Goal: Find specific page/section: Find specific page/section

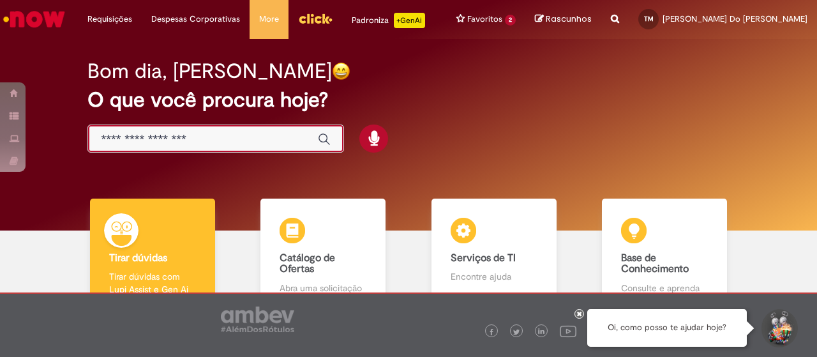
click at [253, 137] on input "Basta digitar aqui" at bounding box center [203, 139] width 204 height 15
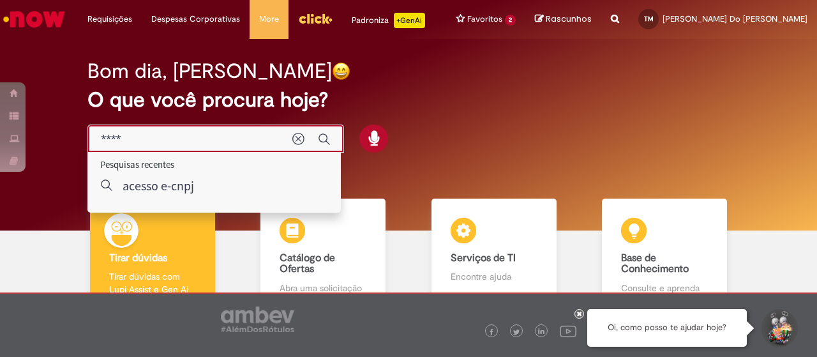
type input "*****"
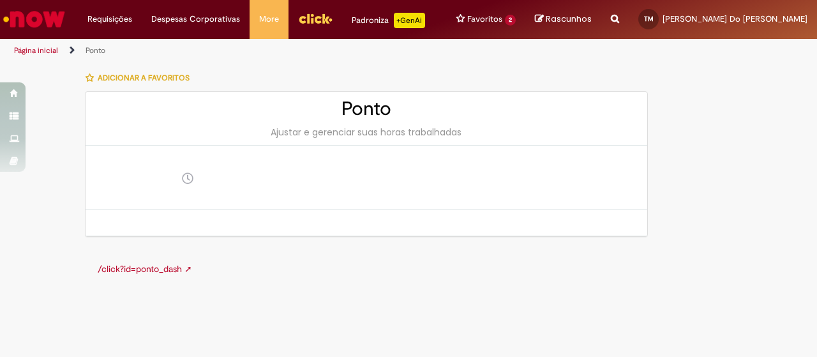
click at [42, 49] on link "Página inicial" at bounding box center [36, 50] width 44 height 10
click at [59, 26] on img "Ir para a Homepage" at bounding box center [34, 19] width 66 height 26
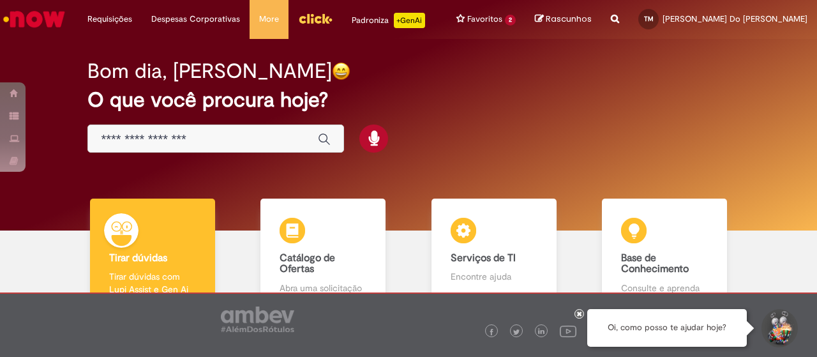
click at [199, 141] on input "Basta digitar aqui" at bounding box center [203, 139] width 204 height 15
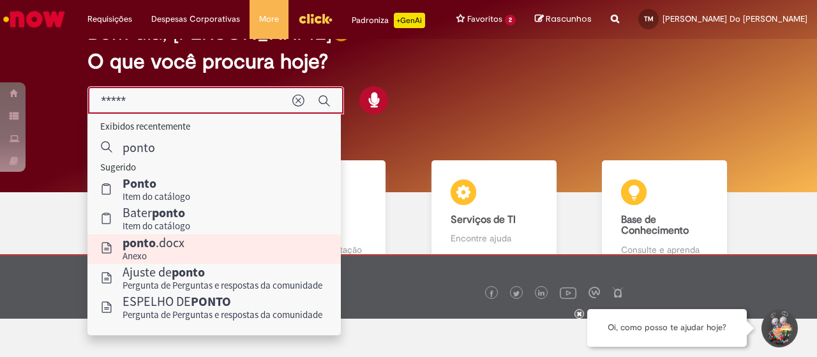
scroll to position [82, 0]
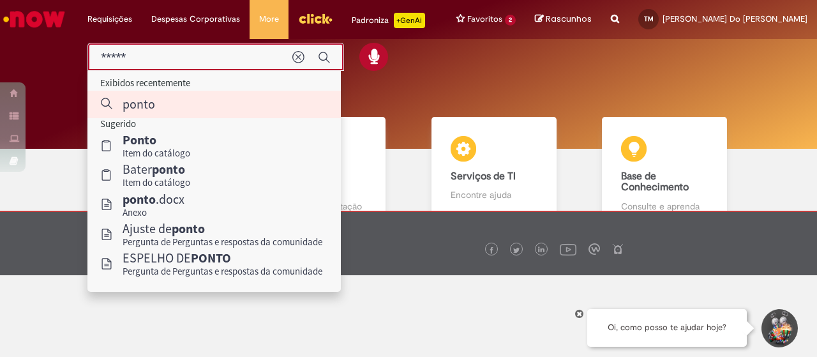
type input "*****"
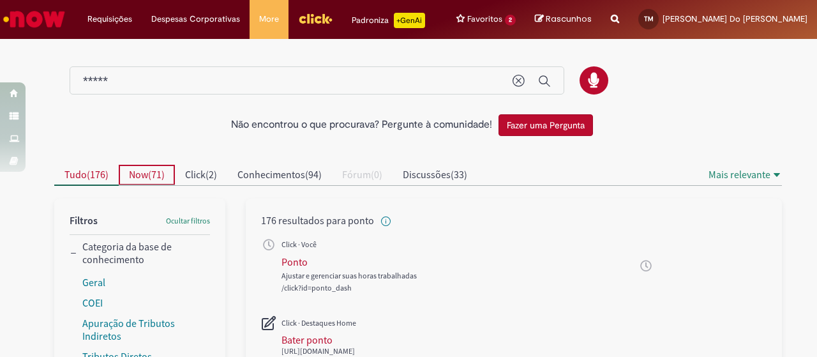
click at [144, 172] on span "Now" at bounding box center [138, 174] width 19 height 13
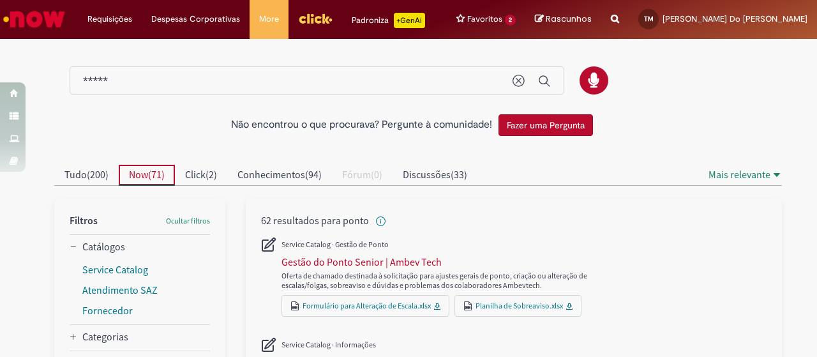
scroll to position [64, 0]
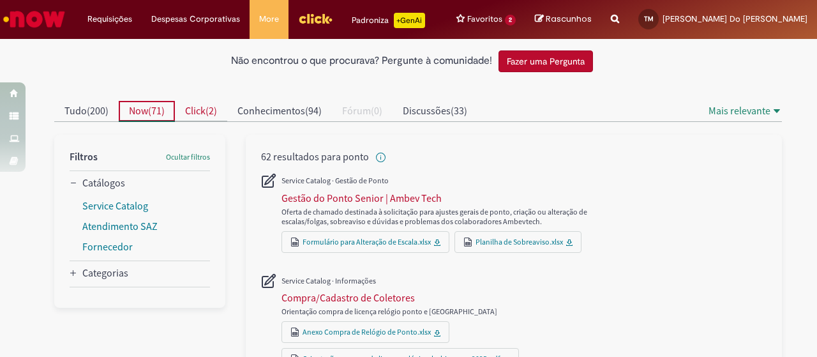
click at [195, 110] on span "Click" at bounding box center [195, 110] width 20 height 13
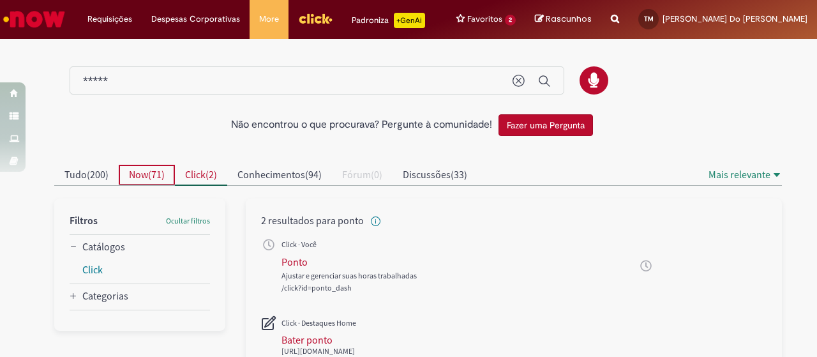
click at [151, 170] on span "71" at bounding box center [156, 174] width 10 height 13
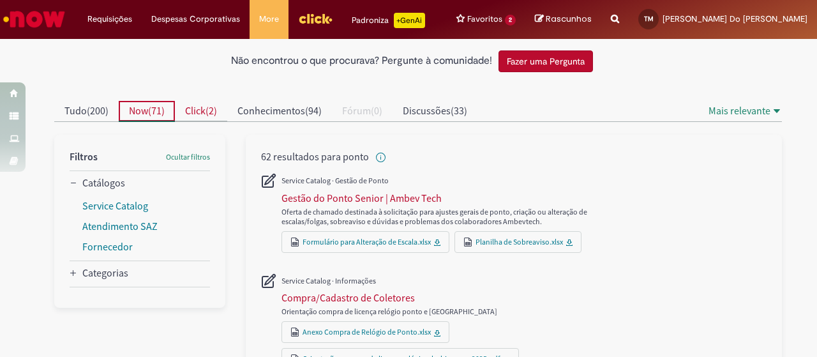
click at [202, 114] on span "Click" at bounding box center [195, 110] width 20 height 13
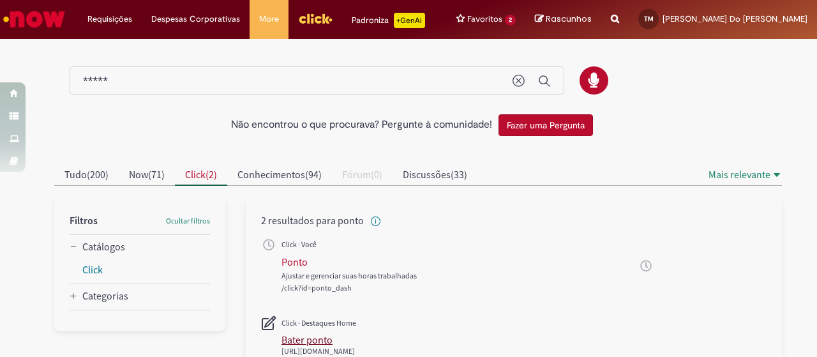
click at [305, 336] on div "Bater ponto" at bounding box center [306, 339] width 51 height 13
